Goal: Check status: Check status

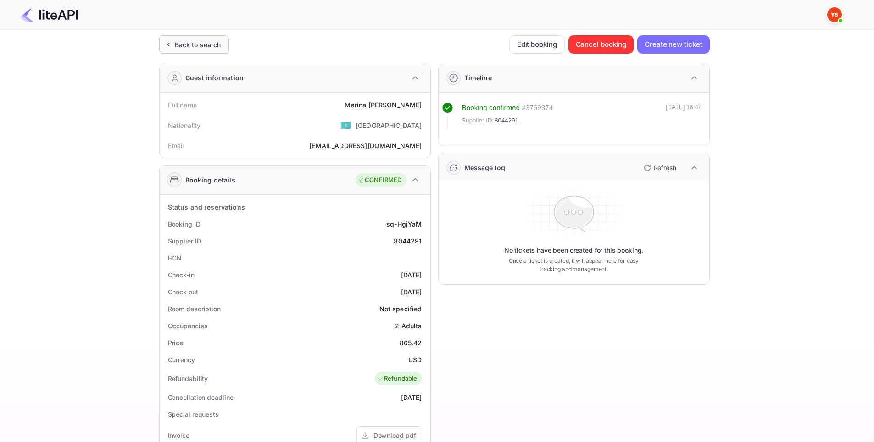
click at [166, 45] on icon at bounding box center [168, 44] width 10 height 9
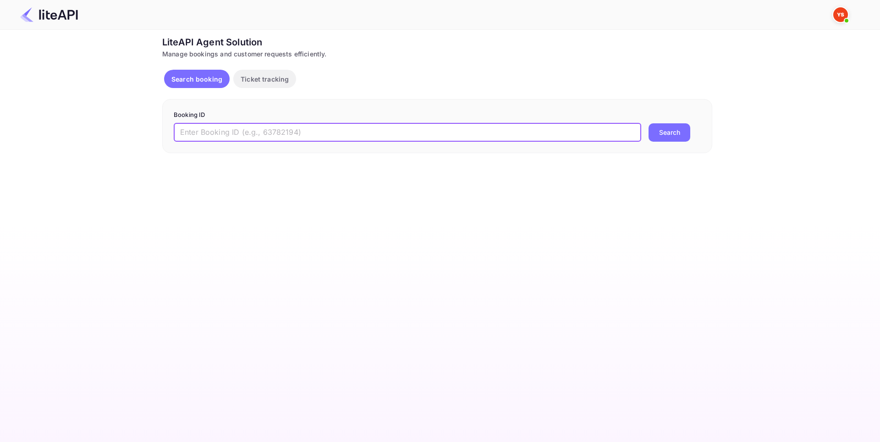
paste input "7210585"
type input "7210585"
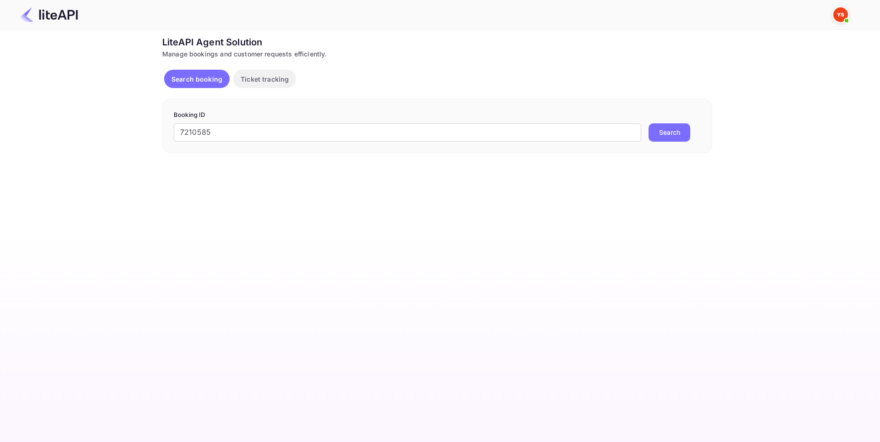
click at [665, 133] on button "Search" at bounding box center [670, 132] width 42 height 18
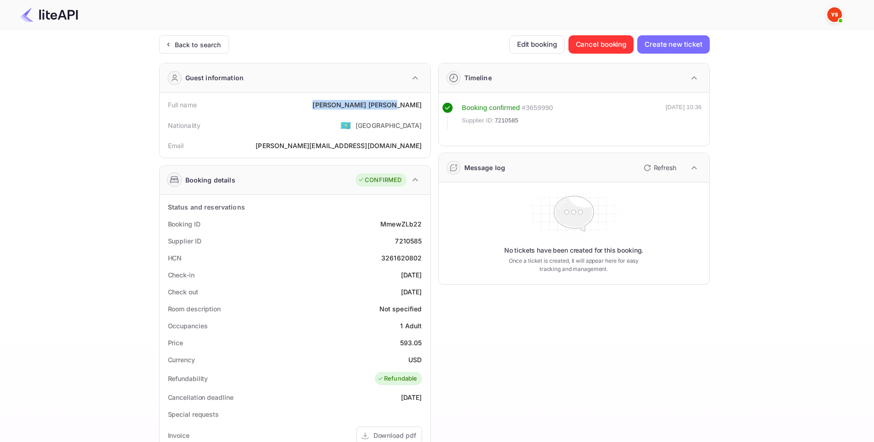
drag, startPoint x: 421, startPoint y: 107, endPoint x: 377, endPoint y: 109, distance: 44.1
click at [377, 109] on div "Full name [PERSON_NAME] Nationality 🇰🇿 [DEMOGRAPHIC_DATA] [PERSON_NAME] [PERSON…" at bounding box center [295, 125] width 271 height 65
copy div "[PERSON_NAME]"
drag, startPoint x: 422, startPoint y: 276, endPoint x: 381, endPoint y: 275, distance: 41.3
click at [381, 275] on div "Check-in [DATE]" at bounding box center [294, 274] width 263 height 17
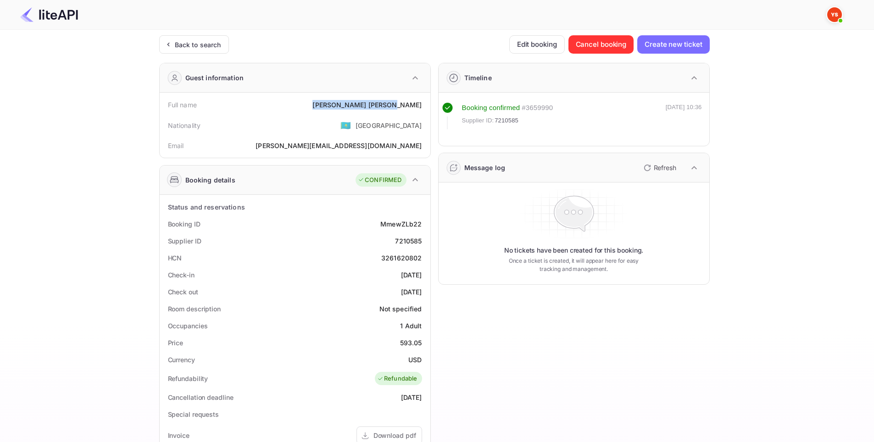
copy div "[DATE]"
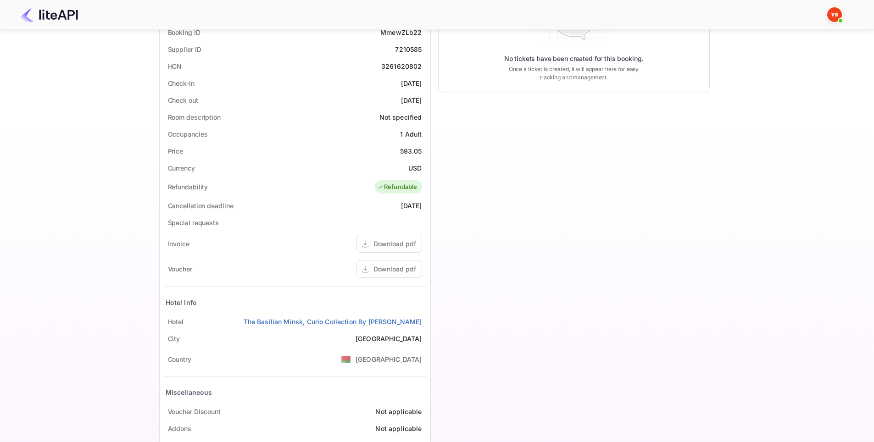
scroll to position [225, 0]
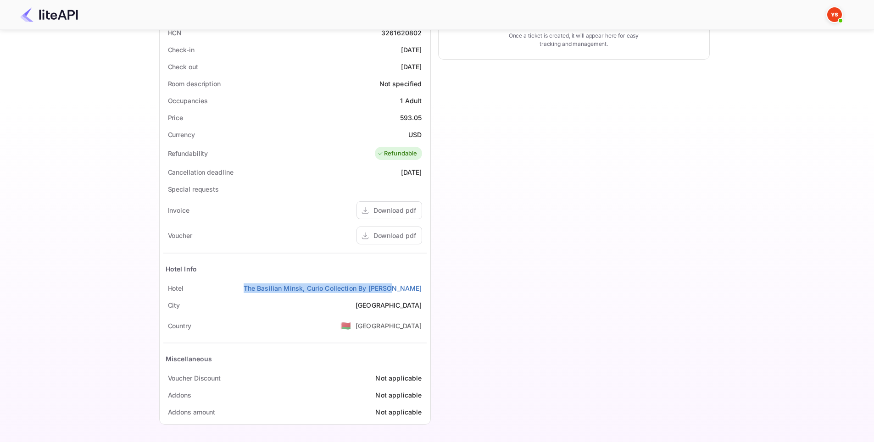
drag, startPoint x: 405, startPoint y: 288, endPoint x: 277, endPoint y: 287, distance: 128.9
click at [277, 287] on div "Hotel The Basilian Minsk, Curio Collection By [PERSON_NAME]" at bounding box center [294, 288] width 263 height 17
copy link "The Basilian Minsk, Curio Collection By [PERSON_NAME]"
